Goal: Task Accomplishment & Management: Use online tool/utility

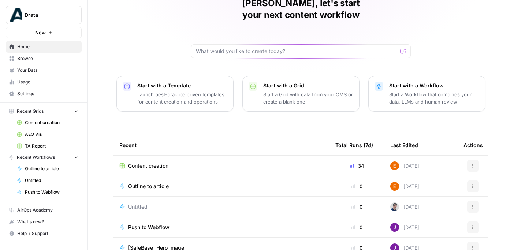
scroll to position [40, 0]
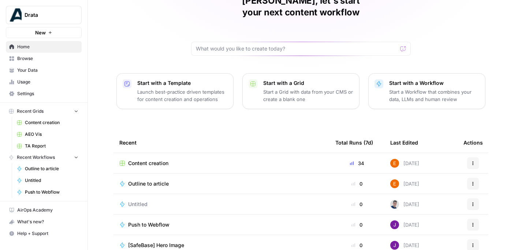
click at [27, 48] on span "Home" at bounding box center [47, 47] width 61 height 7
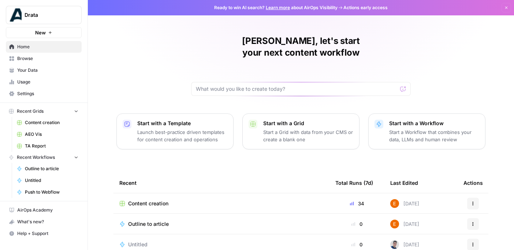
click at [44, 67] on span "Your Data" at bounding box center [47, 70] width 61 height 7
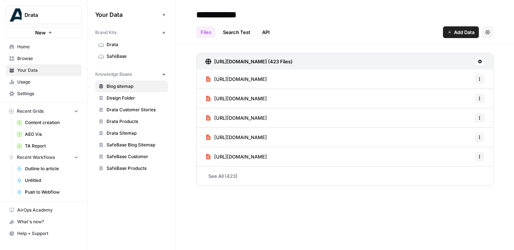
click at [43, 60] on span "Browse" at bounding box center [47, 58] width 61 height 7
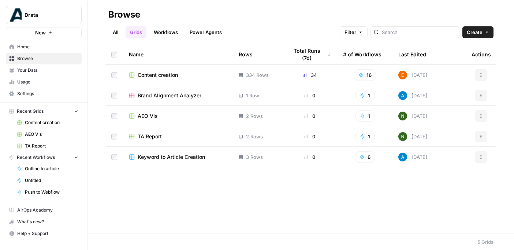
click at [170, 75] on span "Content creation" at bounding box center [158, 74] width 40 height 7
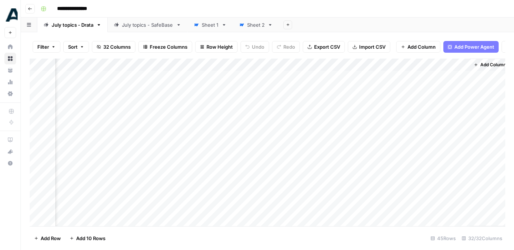
scroll to position [0, 1822]
click at [359, 77] on div "Add Column" at bounding box center [267, 143] width 475 height 168
click at [380, 76] on div "Add Column" at bounding box center [267, 143] width 475 height 168
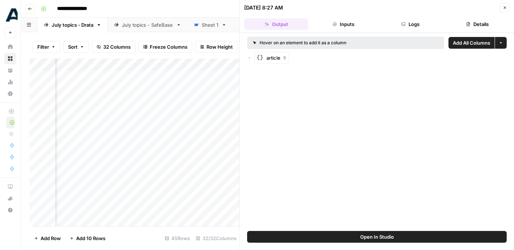
click at [503, 7] on icon "button" at bounding box center [504, 7] width 4 height 4
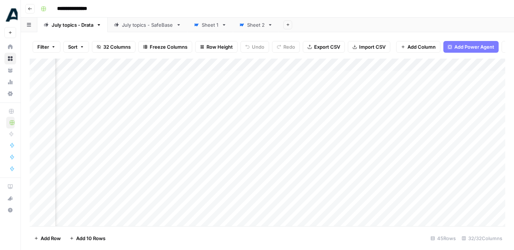
scroll to position [0, 1716]
click at [324, 94] on div "Add Column" at bounding box center [267, 143] width 475 height 168
click at [412, 77] on div "Add Column" at bounding box center [267, 143] width 475 height 168
click at [412, 75] on div "Add Column" at bounding box center [267, 143] width 475 height 168
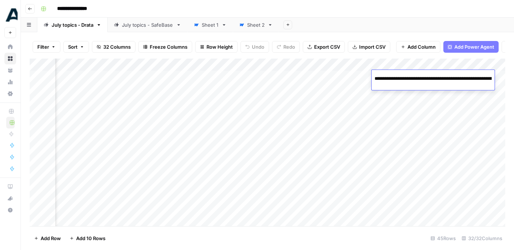
scroll to position [0, 315]
click at [405, 111] on div "Add Column" at bounding box center [267, 143] width 475 height 168
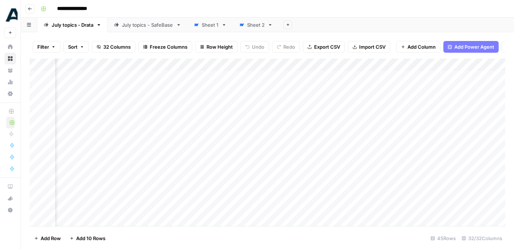
click at [431, 76] on div "Add Column" at bounding box center [267, 143] width 475 height 168
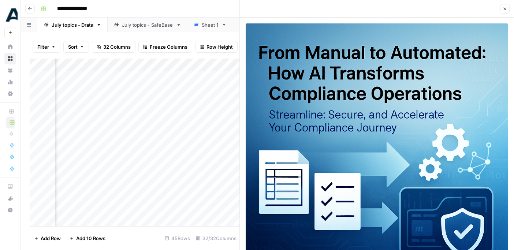
click at [503, 7] on icon "button" at bounding box center [504, 9] width 4 height 4
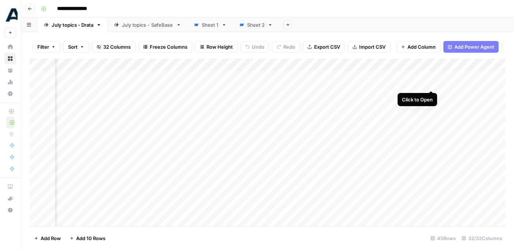
click at [429, 75] on div "Add Column" at bounding box center [267, 143] width 475 height 168
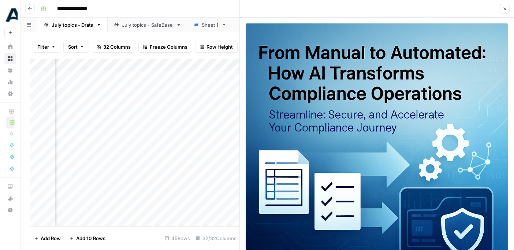
click at [504, 10] on icon "button" at bounding box center [504, 9] width 4 height 4
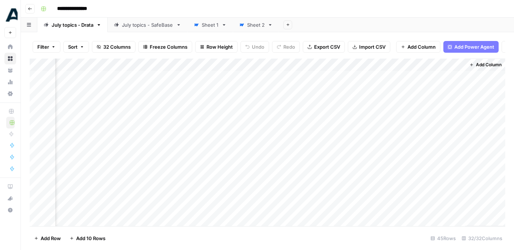
scroll to position [0, 1821]
click at [325, 94] on div "Add Column" at bounding box center [267, 143] width 475 height 168
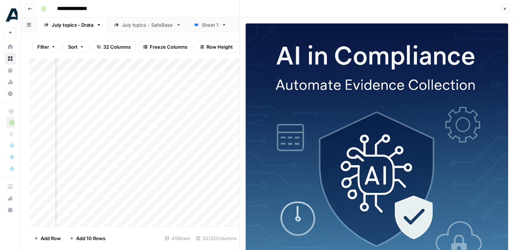
click at [505, 7] on icon "button" at bounding box center [504, 9] width 4 height 4
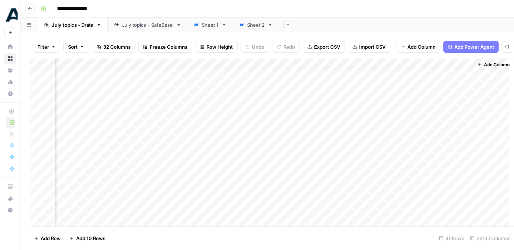
scroll to position [0, 1813]
click at [375, 95] on div "Add Column" at bounding box center [267, 143] width 475 height 168
click at [353, 99] on div "Add Column" at bounding box center [267, 143] width 475 height 168
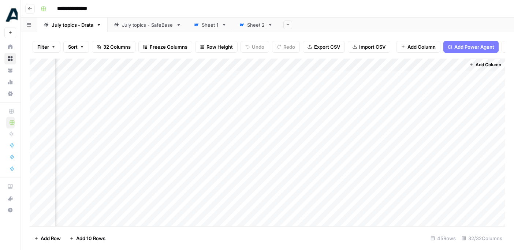
click at [365, 94] on div "Add Column" at bounding box center [267, 143] width 475 height 168
